Goal: Navigation & Orientation: Find specific page/section

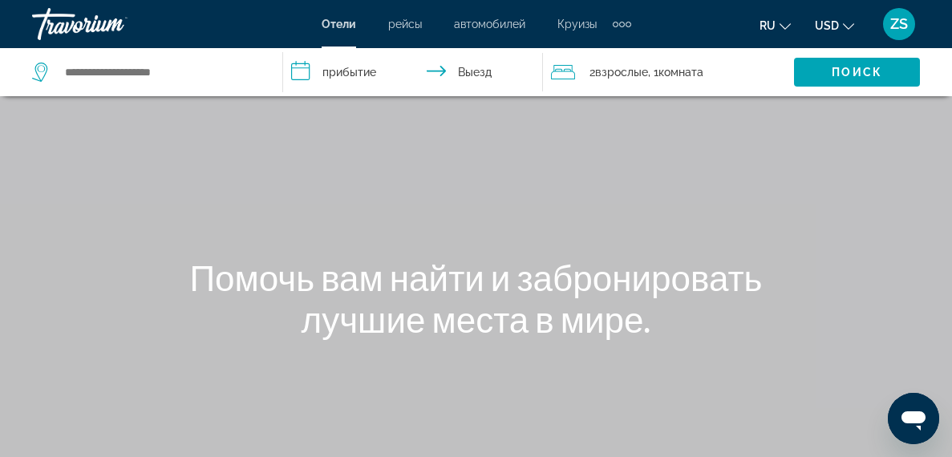
click at [631, 27] on div "Extra navigation items" at bounding box center [629, 25] width 6 height 6
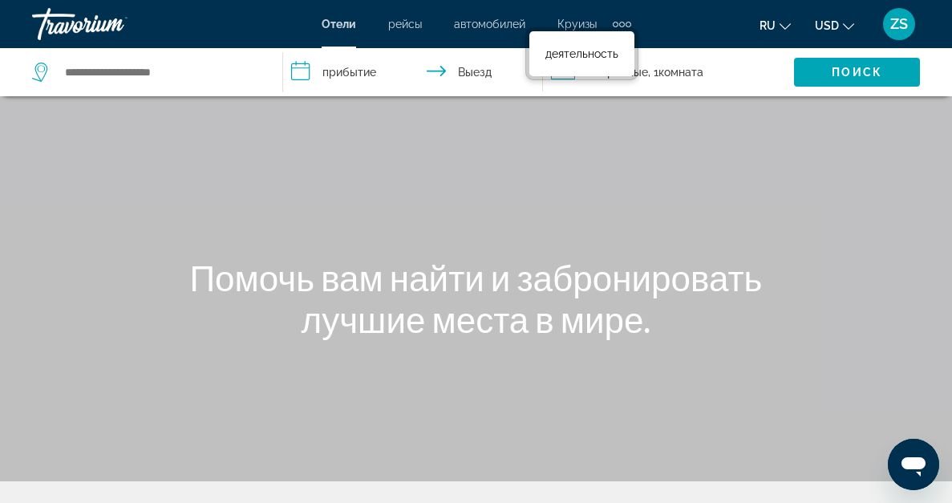
click at [362, 89] on input "**********" at bounding box center [415, 74] width 265 height 53
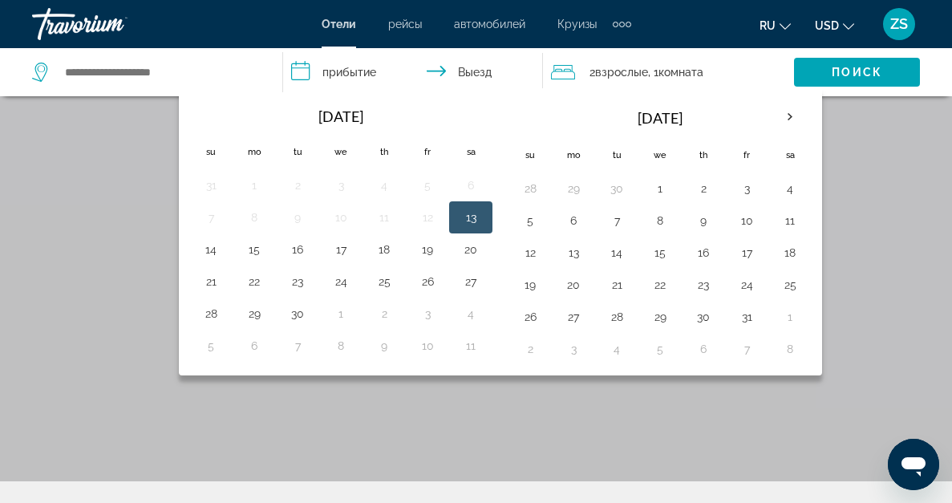
click at [832, 79] on span "Поиск" at bounding box center [857, 72] width 51 height 13
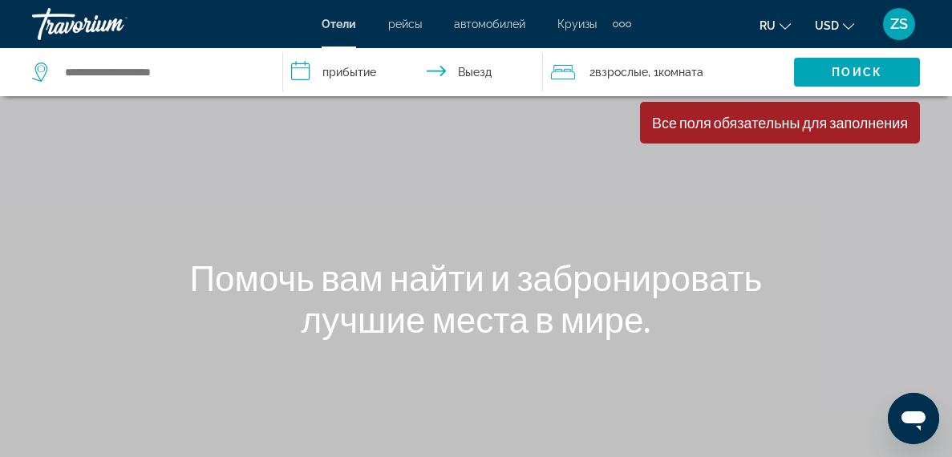
click at [140, 25] on div "Travorium" at bounding box center [112, 24] width 160 height 42
click at [160, 28] on div "Travorium" at bounding box center [112, 24] width 160 height 42
click at [388, 30] on span "рейсы" at bounding box center [405, 24] width 34 height 13
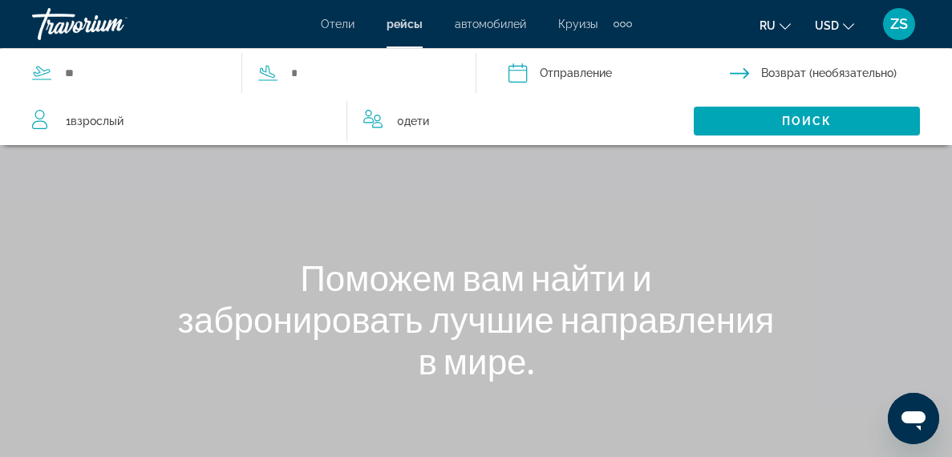
click at [496, 30] on span "автомобилей" at bounding box center [490, 24] width 71 height 13
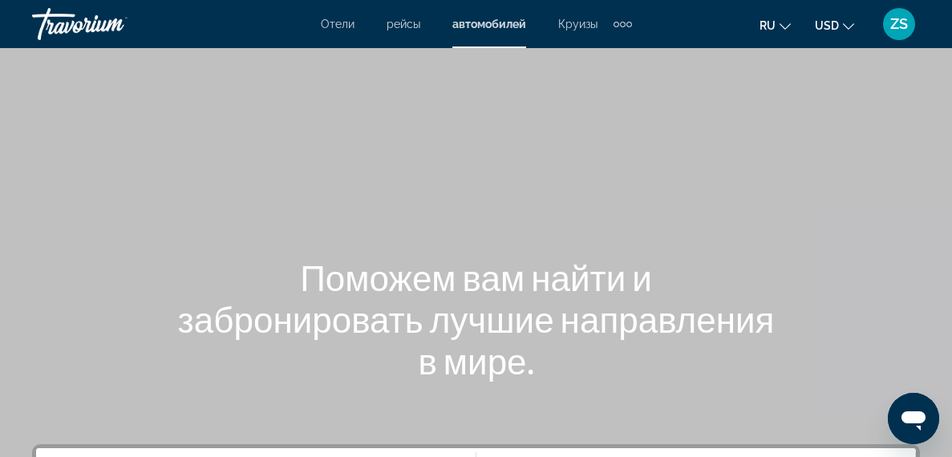
click at [594, 30] on span "Круизы" at bounding box center [577, 24] width 39 height 13
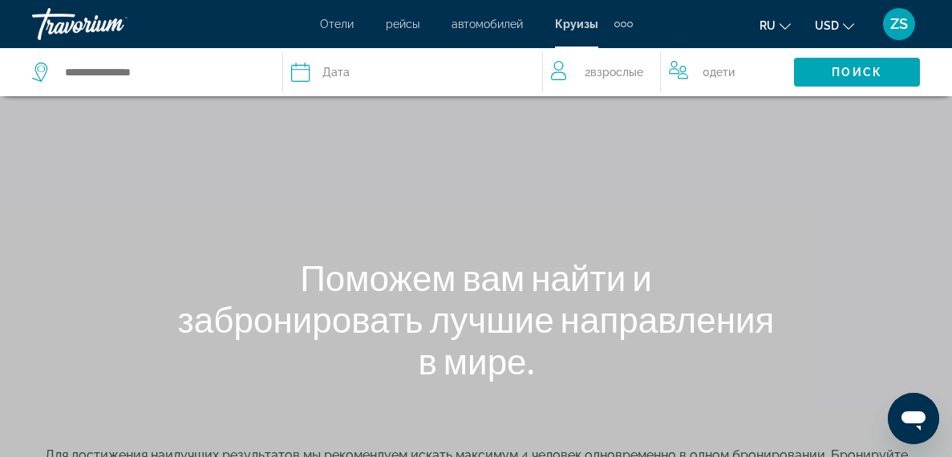
click at [320, 30] on span "Отели" at bounding box center [337, 24] width 34 height 13
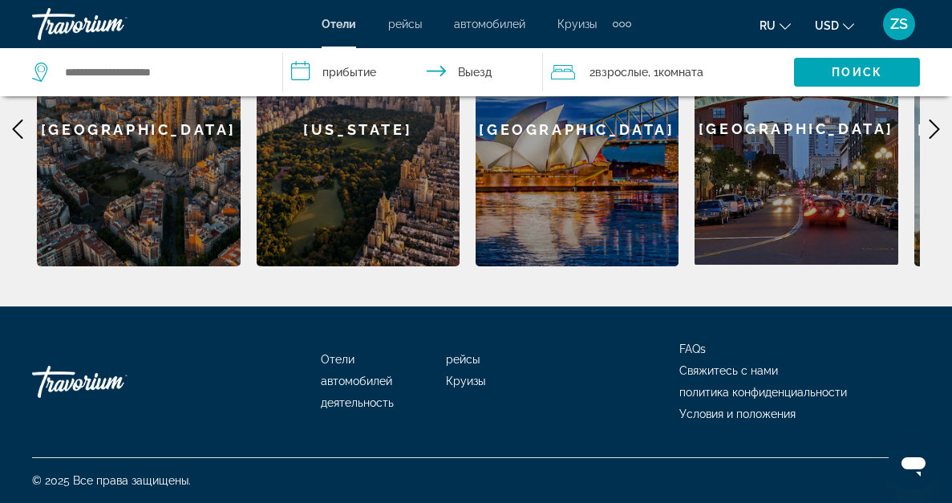
scroll to position [1029, 0]
click at [94, 375] on div "Travorium" at bounding box center [112, 382] width 160 height 48
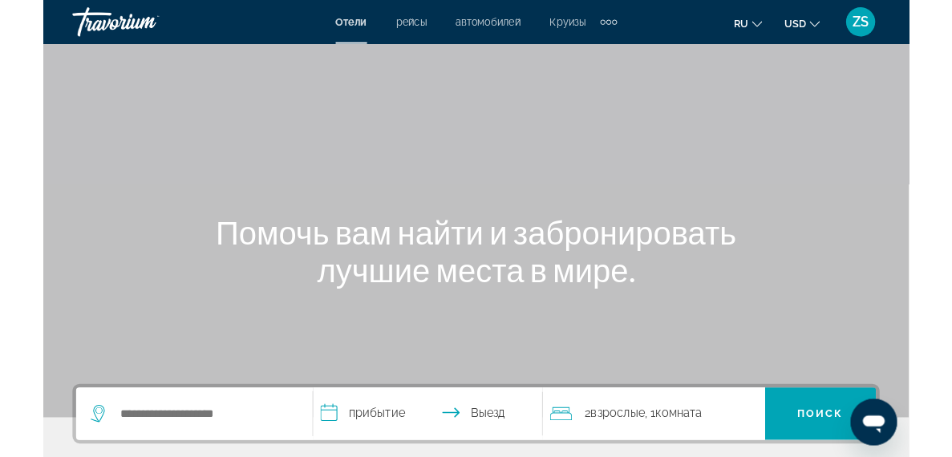
scroll to position [0, 0]
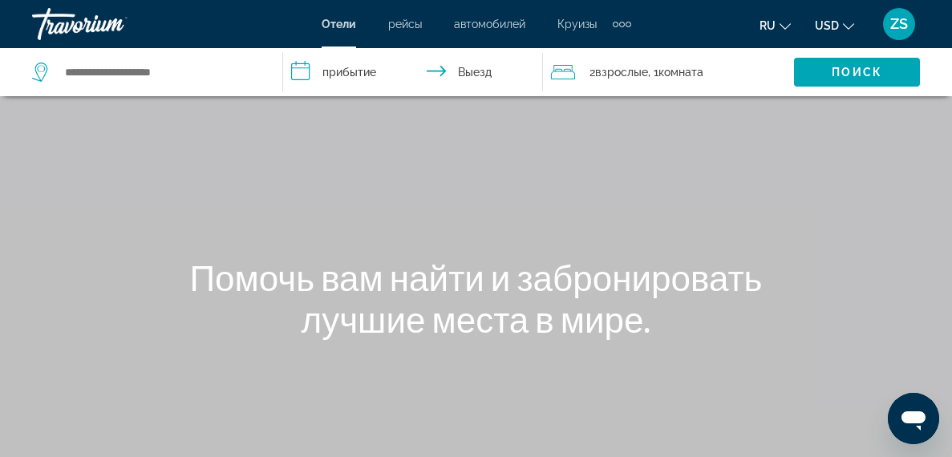
click at [139, 45] on div "Travorium" at bounding box center [112, 24] width 160 height 42
click at [597, 26] on span "Круизы" at bounding box center [576, 24] width 39 height 13
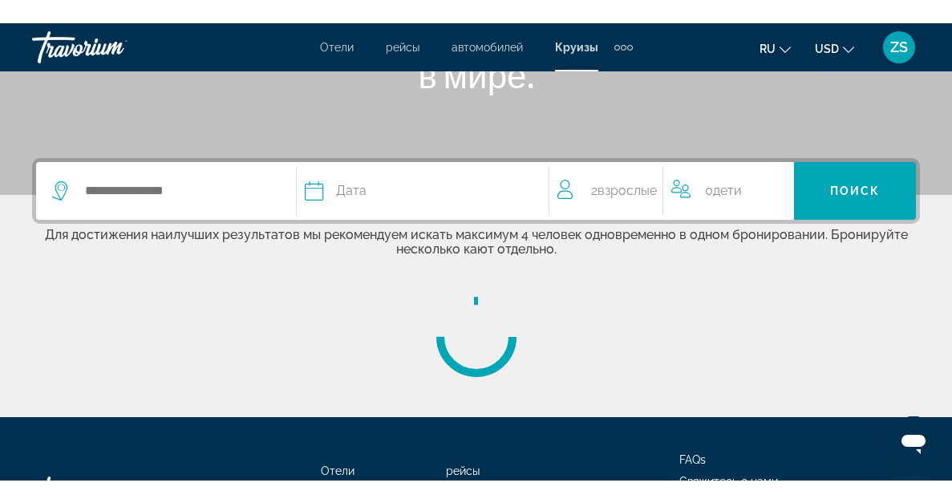
scroll to position [601, 0]
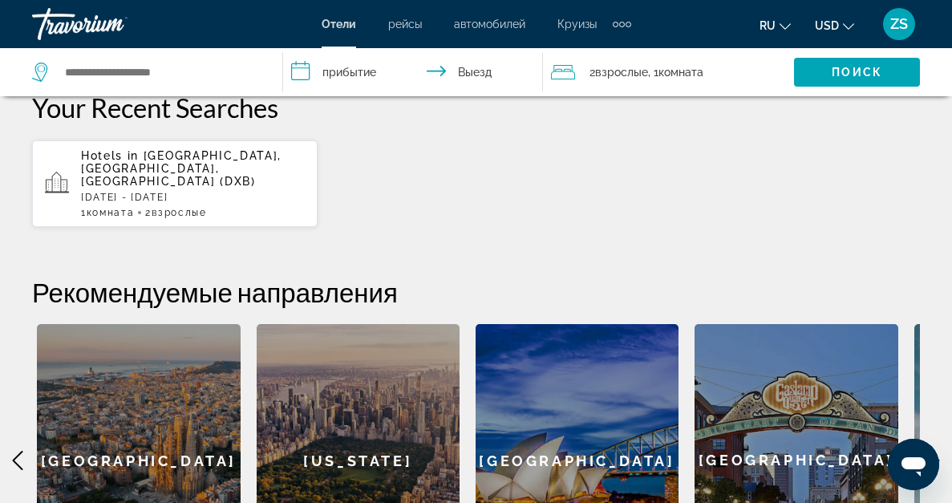
scroll to position [460, 0]
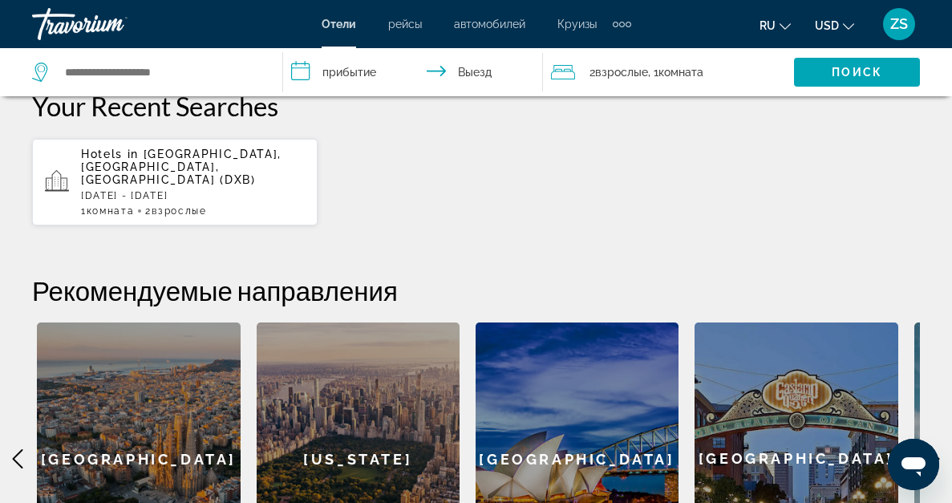
click at [222, 201] on p "[DATE] - [DATE]" at bounding box center [193, 195] width 224 height 11
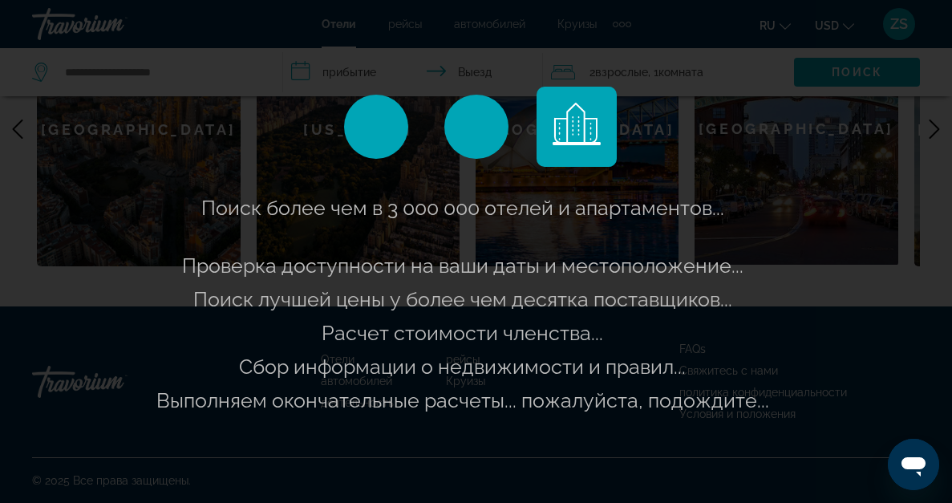
scroll to position [1037, 0]
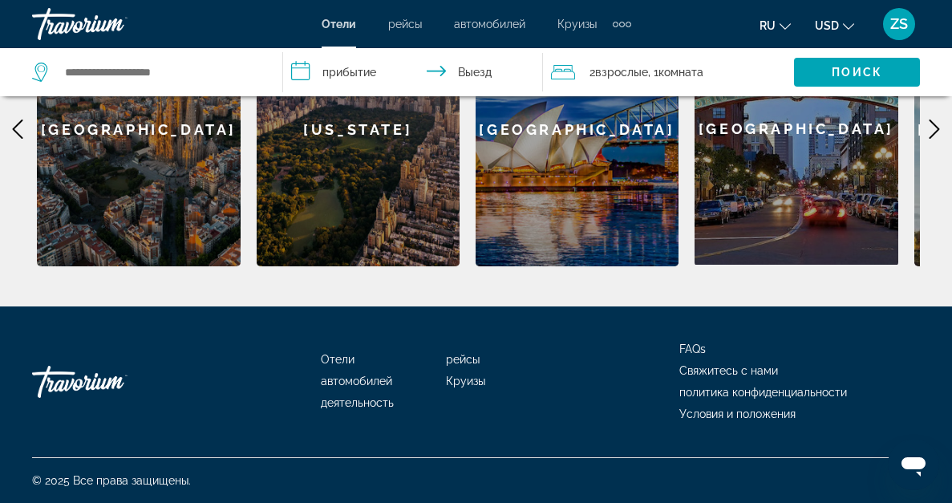
scroll to position [1037, 0]
click at [851, 338] on li "FAQs" at bounding box center [799, 347] width 241 height 18
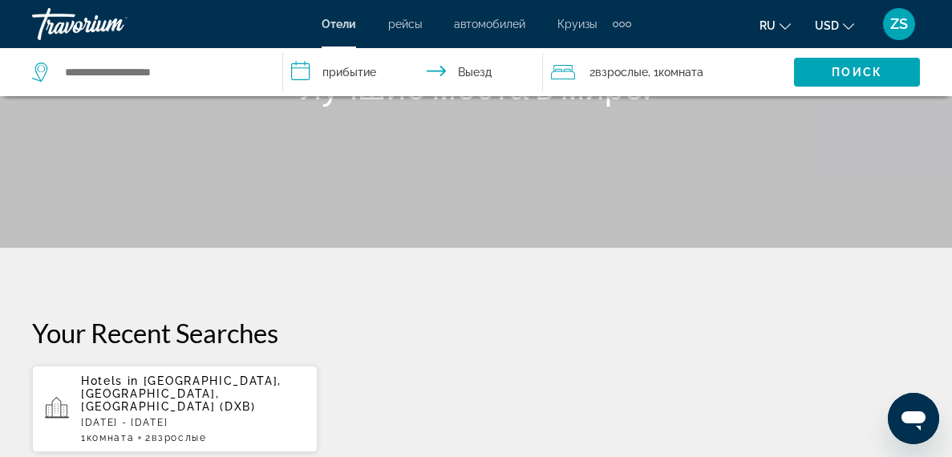
scroll to position [0, 0]
